Goal: Consume media (video, audio): Consume media (video, audio)

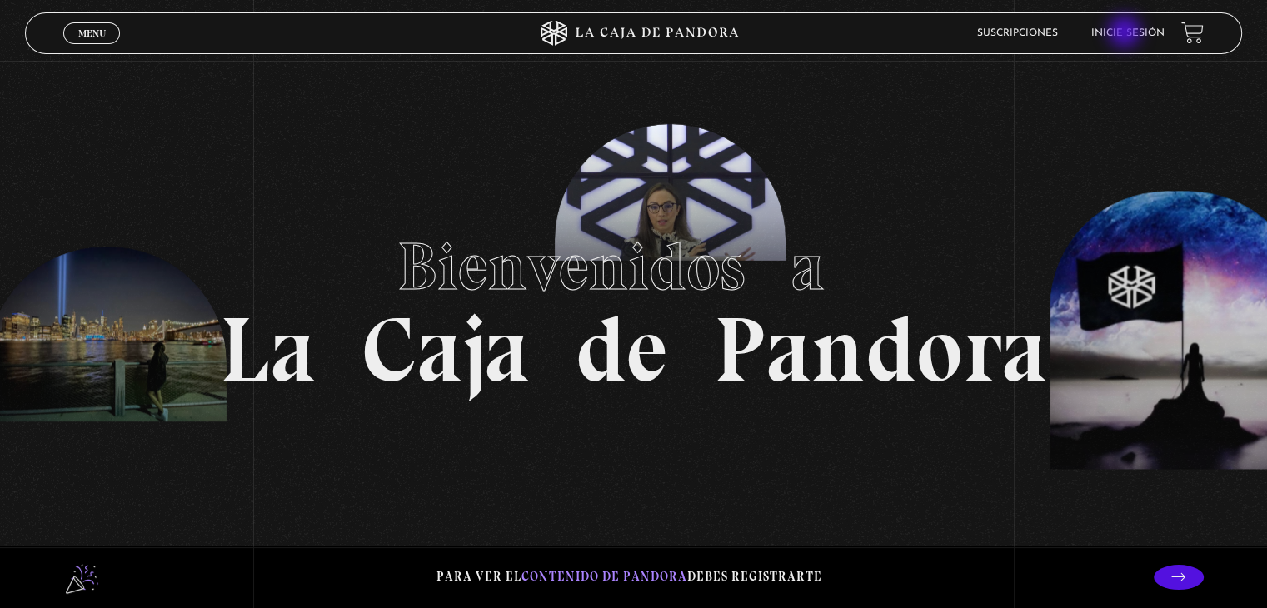
click at [1126, 33] on link "Inicie sesión" at bounding box center [1127, 33] width 73 height 10
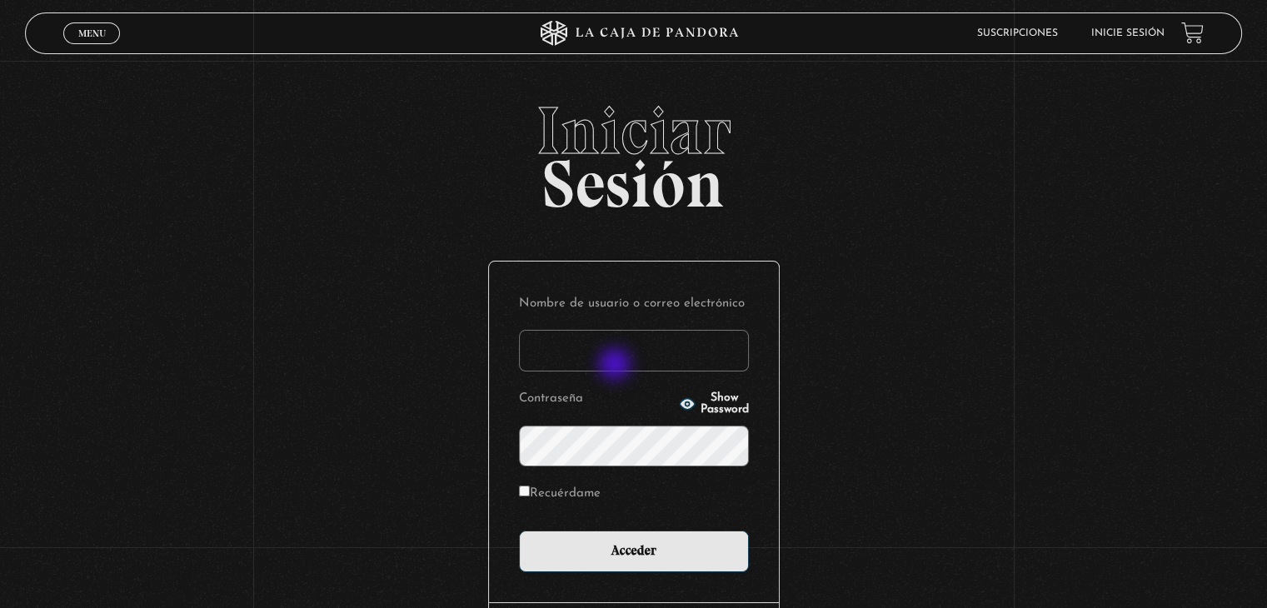
click at [614, 351] on input "Nombre de usuario o correo electrónico" at bounding box center [634, 351] width 230 height 42
type input "[PERSON_NAME][EMAIL_ADDRESS][DOMAIN_NAME]"
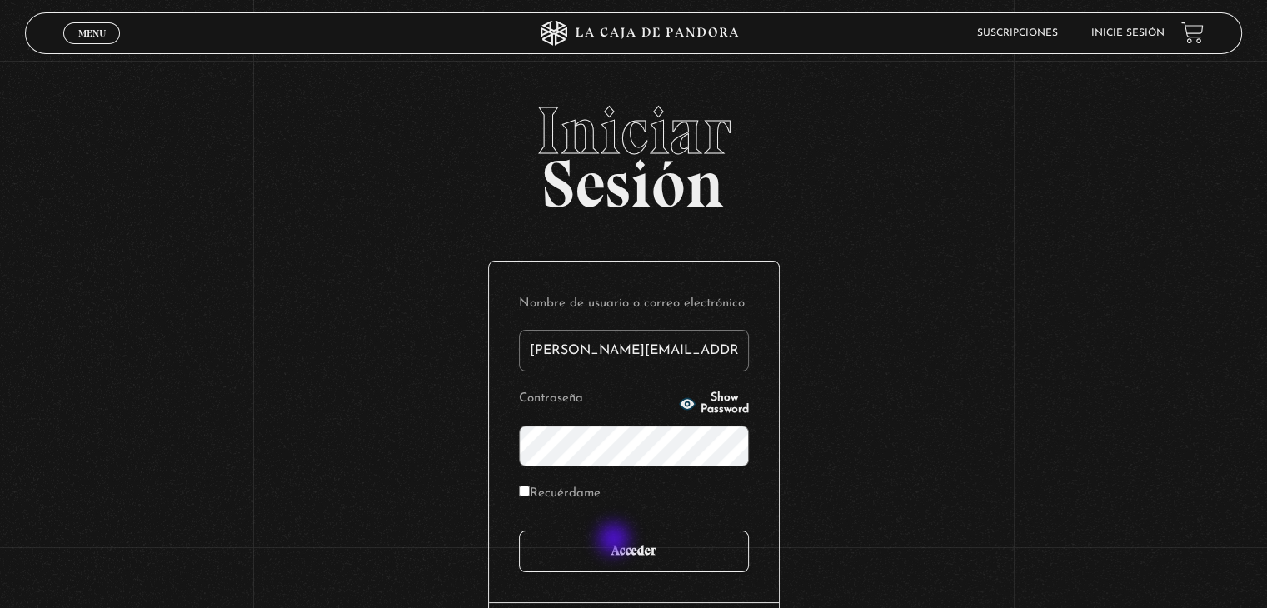
click at [615, 541] on input "Acceder" at bounding box center [634, 551] width 230 height 42
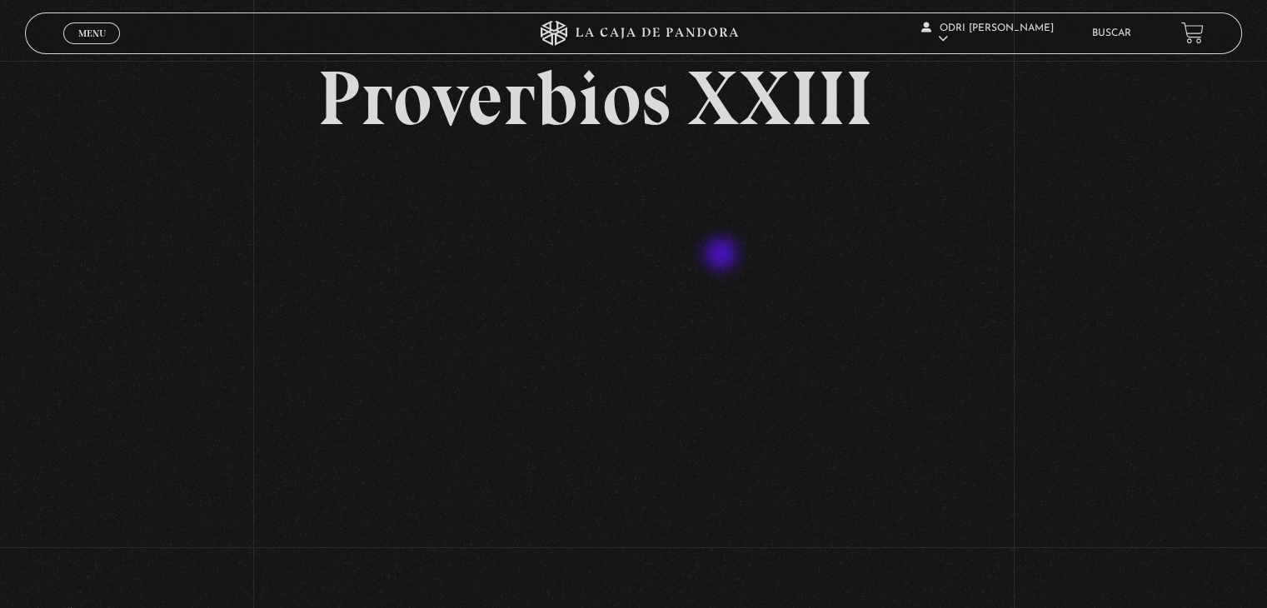
scroll to position [167, 0]
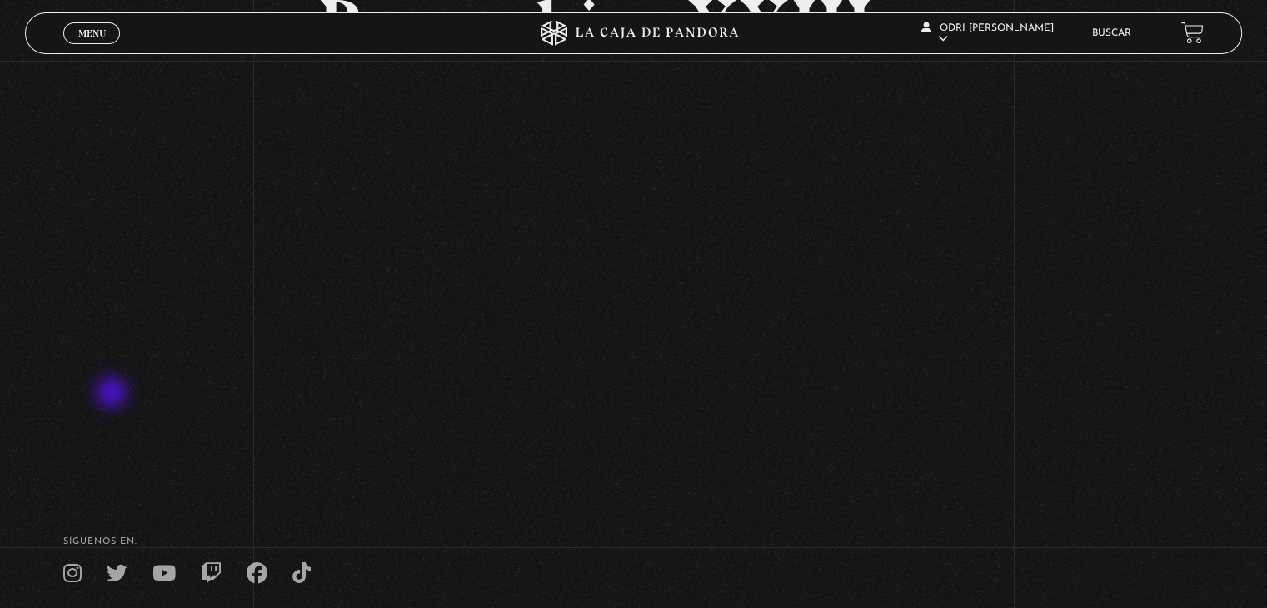
click at [113, 394] on div "Volver - Proverbios XXIII" at bounding box center [633, 186] width 1267 height 585
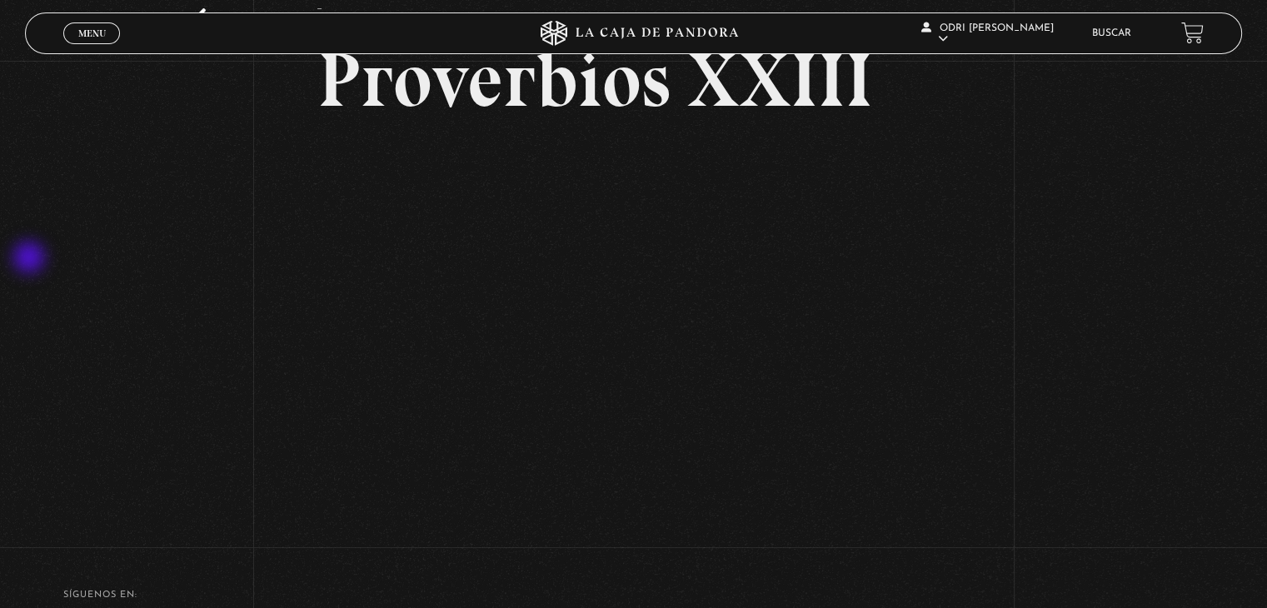
scroll to position [83, 0]
